Goal: Task Accomplishment & Management: Manage account settings

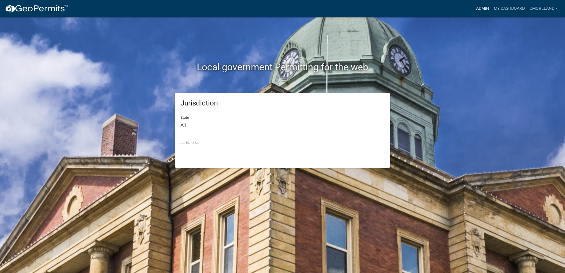
click at [476, 8] on link "Admin" at bounding box center [483, 8] width 18 height 11
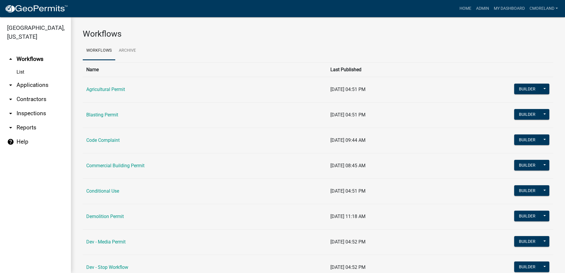
click at [39, 114] on link "arrow_drop_down Inspections" at bounding box center [35, 113] width 71 height 14
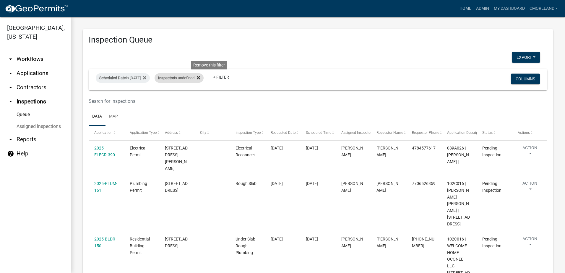
click at [204, 76] on div "Inspector is undefined Remove this filter" at bounding box center [179, 77] width 49 height 9
select select "a0ea4169-8540-4a2c-b9f4-cf4c1ffdeb95"
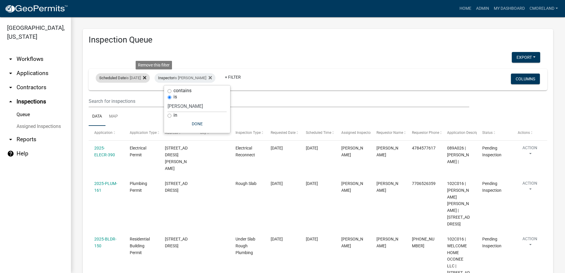
click at [146, 78] on icon at bounding box center [144, 77] width 3 height 3
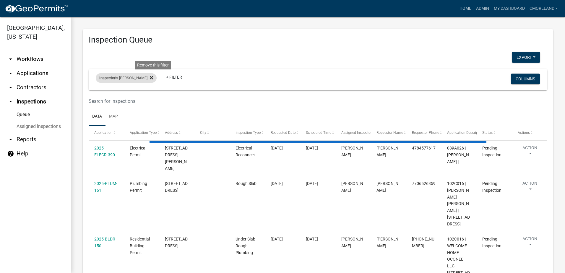
click at [153, 78] on icon at bounding box center [151, 77] width 3 height 5
select select "2: 50"
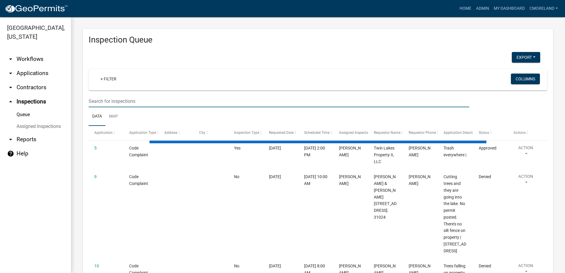
click at [151, 102] on input "text" at bounding box center [279, 101] width 381 height 12
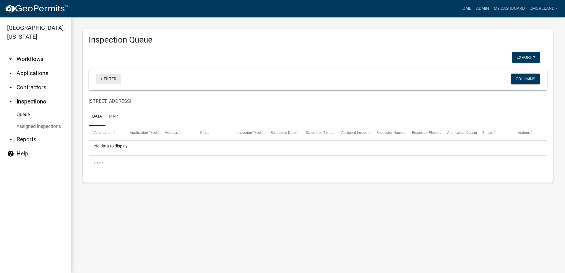
type input "948 madison rd"
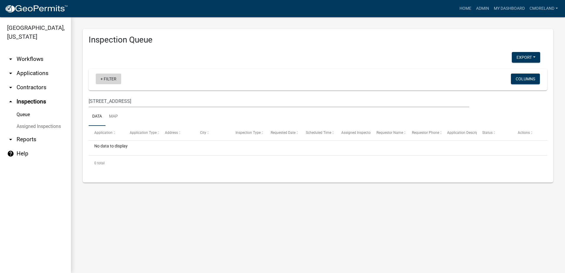
click at [111, 79] on link "+ Filter" at bounding box center [108, 79] width 25 height 11
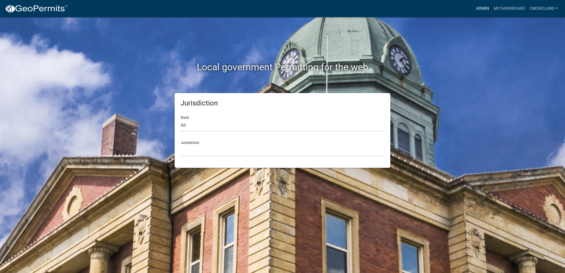
click at [480, 8] on link "Admin" at bounding box center [483, 8] width 18 height 11
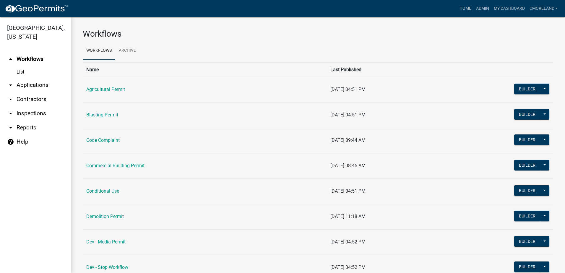
click at [44, 113] on link "arrow_drop_down Inspections" at bounding box center [35, 113] width 71 height 14
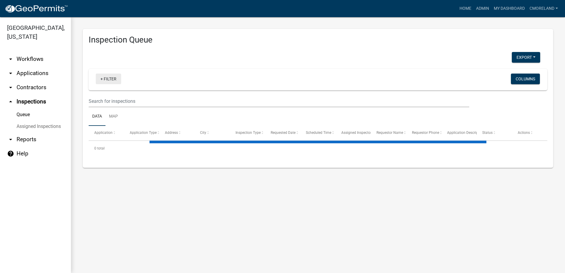
click at [112, 80] on link "+ Filter" at bounding box center [108, 79] width 25 height 11
select select "2: 50"
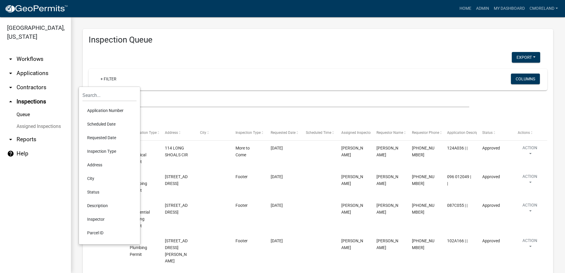
click at [96, 124] on li "Scheduled Date" at bounding box center [109, 124] width 54 height 14
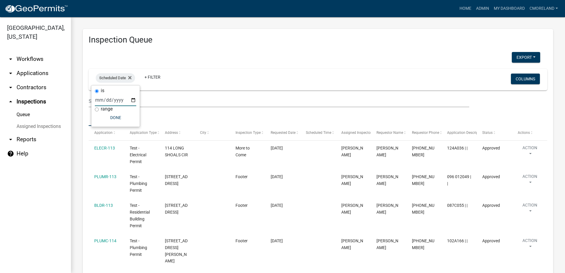
click at [133, 100] on input "date" at bounding box center [115, 100] width 41 height 12
type input "[DATE]"
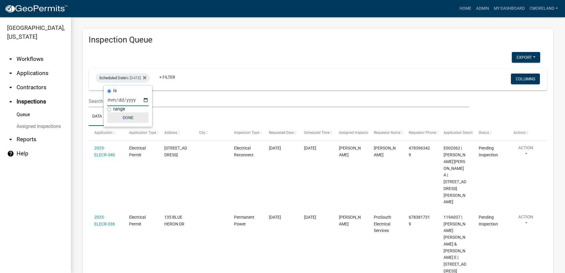
click at [128, 116] on button "Done" at bounding box center [127, 117] width 41 height 11
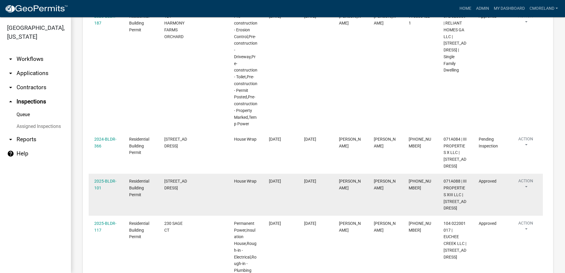
scroll to position [728, 0]
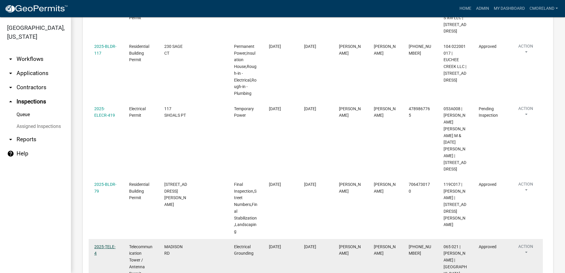
click at [108, 244] on link "2025-TELE-4" at bounding box center [104, 250] width 21 height 12
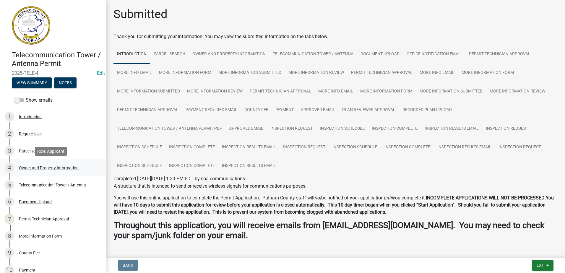
click at [43, 169] on div "Owner and Property Information" at bounding box center [49, 168] width 60 height 4
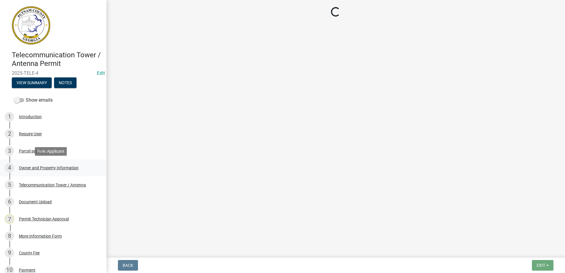
select select "a4366e26-0f82-401b-a682-956e4112ff86"
select select "83394b22-4a11-496c-8e5c-75ade2e72faf"
select select "95c2f08d-bd21-40ac-acc0-bf0ad2ba7c20"
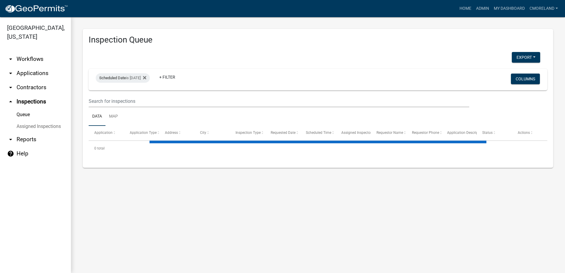
select select "2: 50"
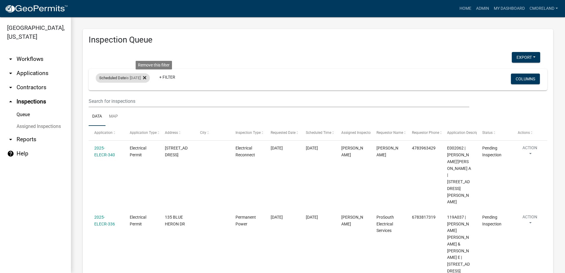
click at [146, 75] on icon at bounding box center [144, 77] width 3 height 5
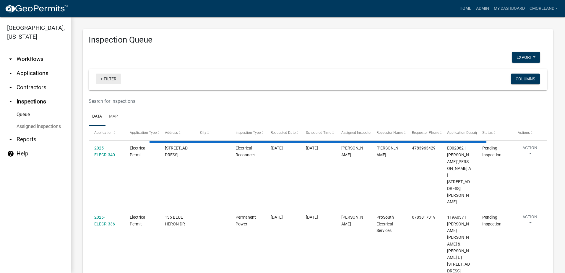
click at [107, 78] on link "+ Filter" at bounding box center [108, 79] width 25 height 11
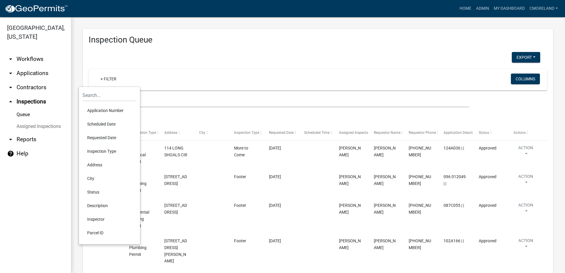
click at [104, 137] on li "Requested Date" at bounding box center [109, 138] width 54 height 14
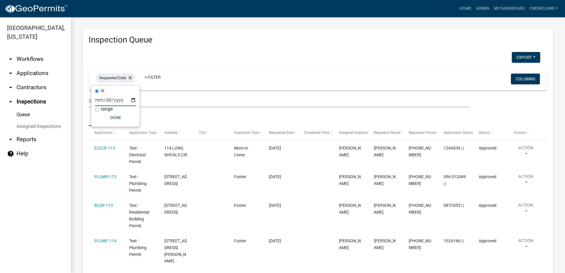
click at [132, 101] on input "date" at bounding box center [115, 100] width 41 height 12
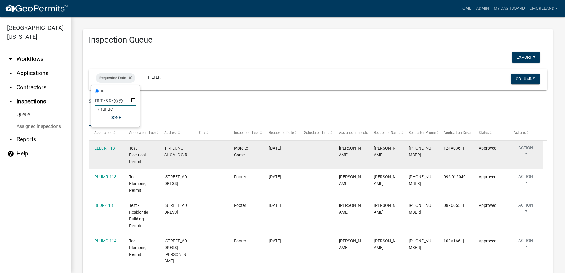
type input "[DATE]"
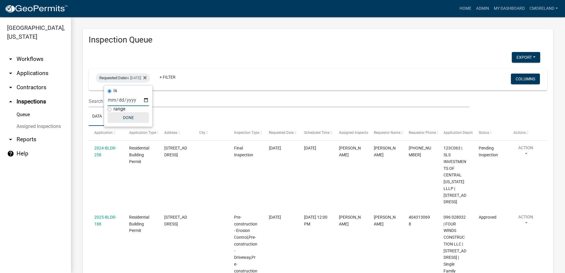
click at [130, 113] on button "Done" at bounding box center [128, 117] width 41 height 11
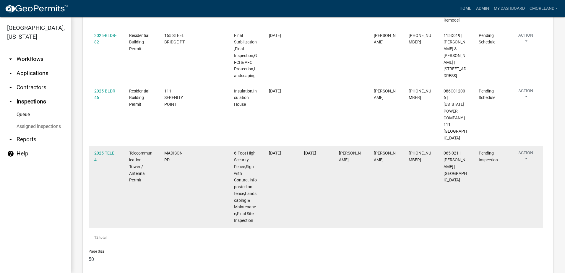
scroll to position [674, 0]
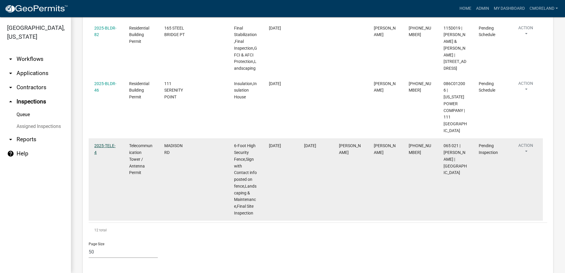
click at [100, 143] on link "2025-TELE-4" at bounding box center [104, 149] width 21 height 12
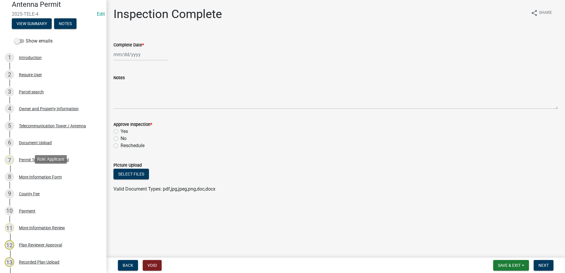
scroll to position [197, 0]
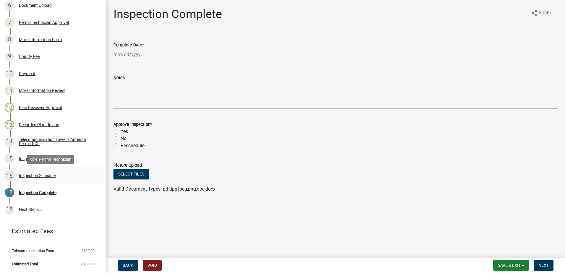
click at [42, 175] on div "Inspection Schedule" at bounding box center [37, 175] width 37 height 4
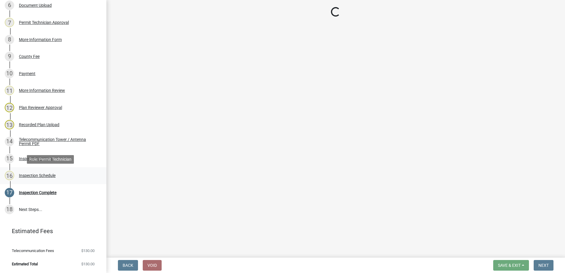
select select "a0ea4169-8540-4a2c-b9f4-cf4c1ffdeb95"
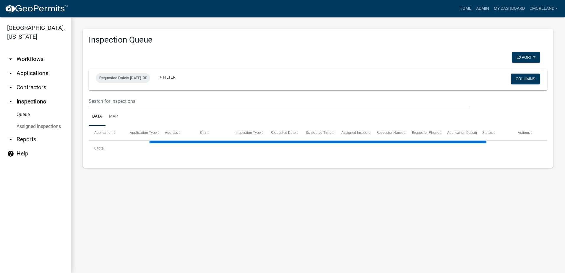
select select "2: 50"
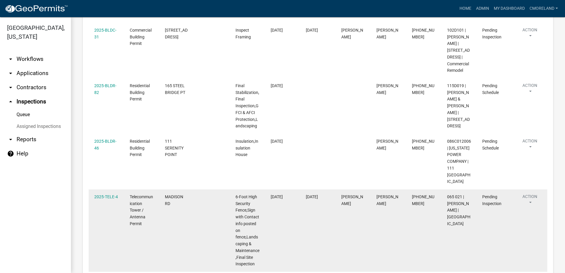
scroll to position [674, 0]
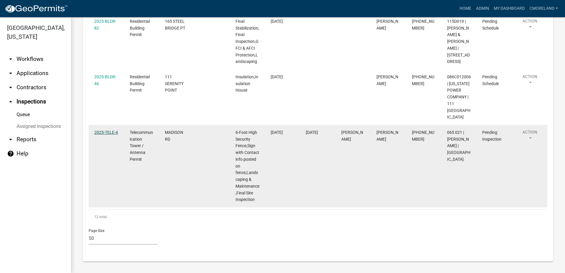
click at [111, 134] on link "2025-TELE-4" at bounding box center [106, 132] width 24 height 5
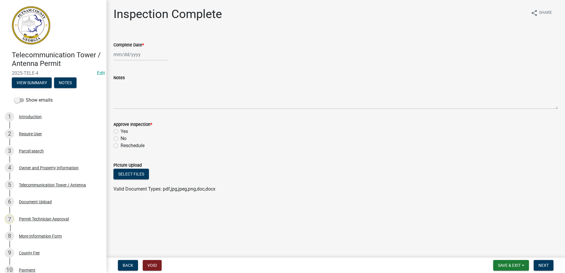
click at [138, 56] on div at bounding box center [140, 54] width 54 height 12
select select "8"
select select "2025"
click at [128, 104] on div "12" at bounding box center [128, 104] width 9 height 9
type input "[DATE]"
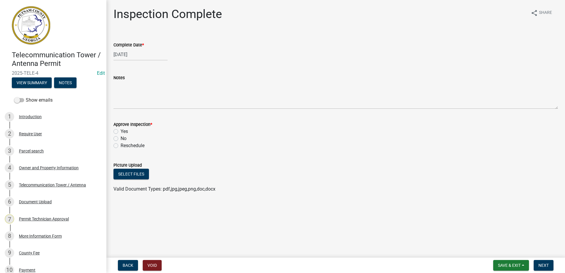
click at [121, 130] on label "Yes" at bounding box center [124, 131] width 7 height 7
click at [121, 130] on input "Yes" at bounding box center [123, 130] width 4 height 4
radio input "true"
click at [546, 263] on span "Next" at bounding box center [543, 265] width 10 height 5
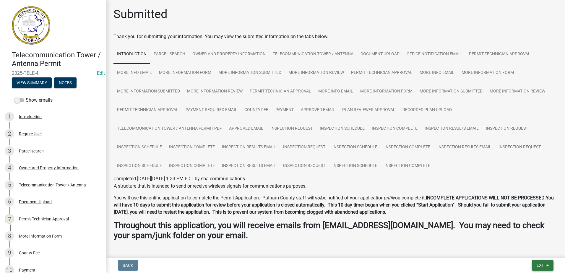
click at [544, 264] on span "Exit" at bounding box center [541, 265] width 9 height 5
click at [535, 249] on button "Save & Exit" at bounding box center [529, 250] width 47 height 14
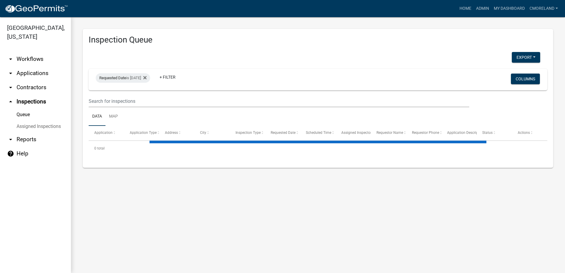
select select "2: 50"
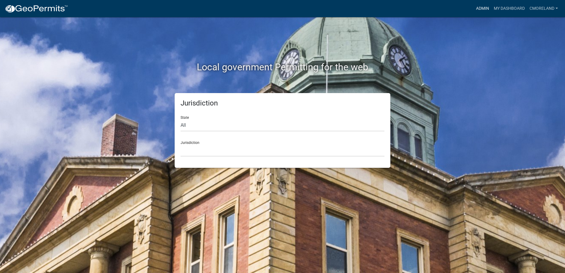
click at [484, 7] on link "Admin" at bounding box center [483, 8] width 18 height 11
